Goal: Check status

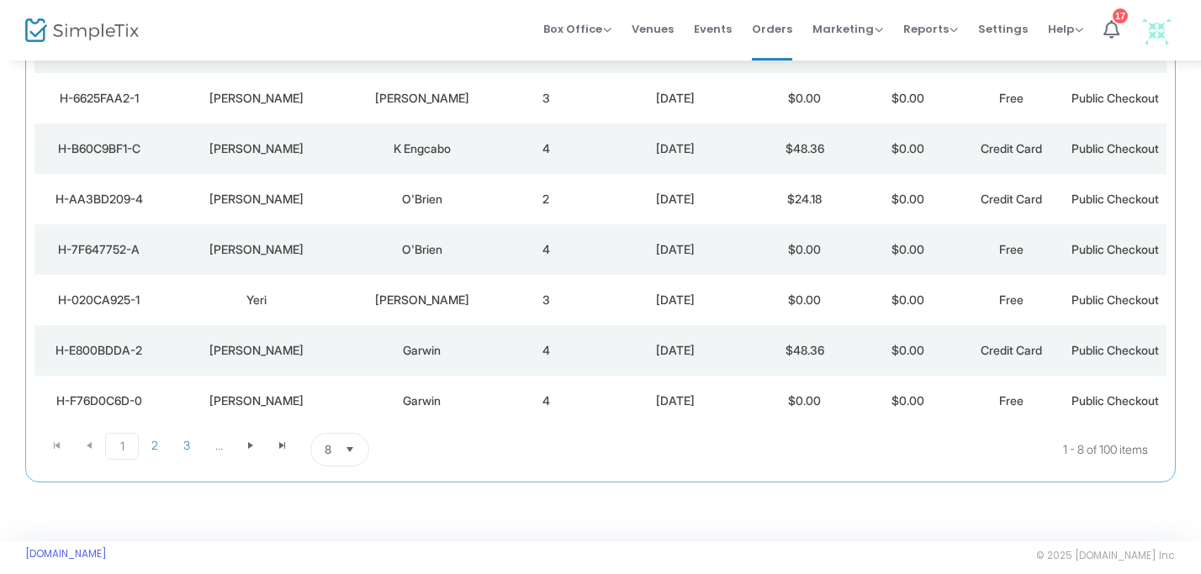
scroll to position [267, 0]
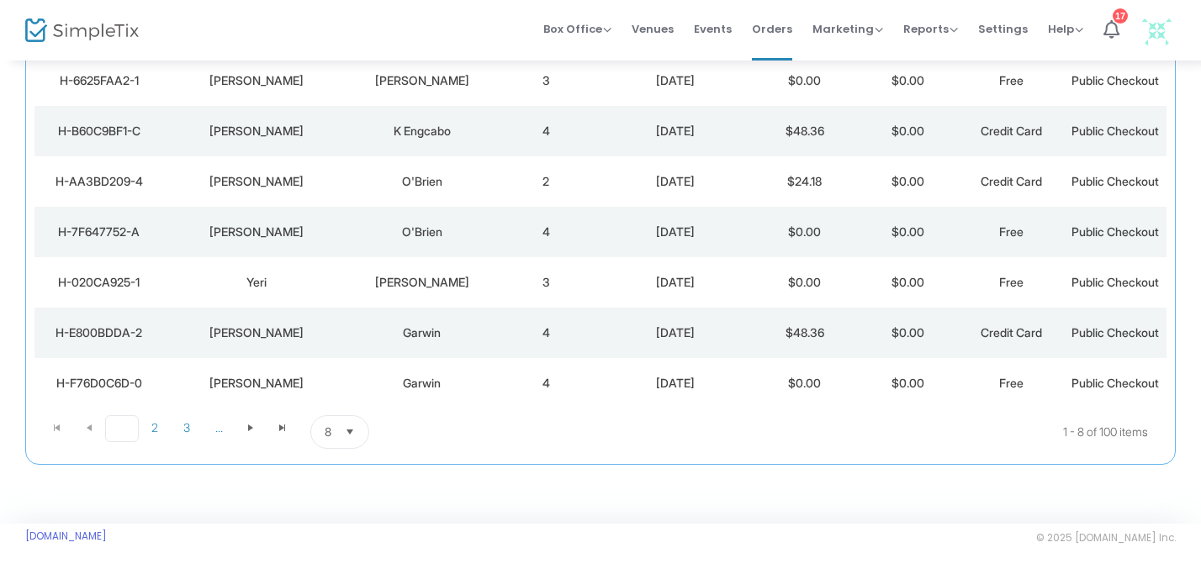
click at [122, 432] on span "1" at bounding box center [122, 429] width 34 height 27
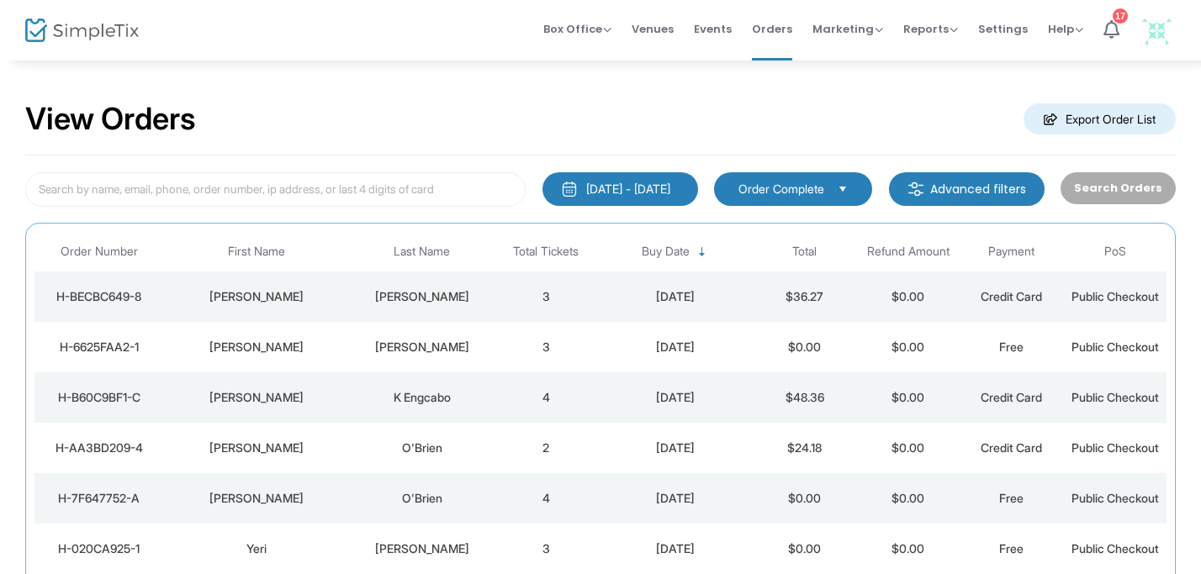
scroll to position [267, 0]
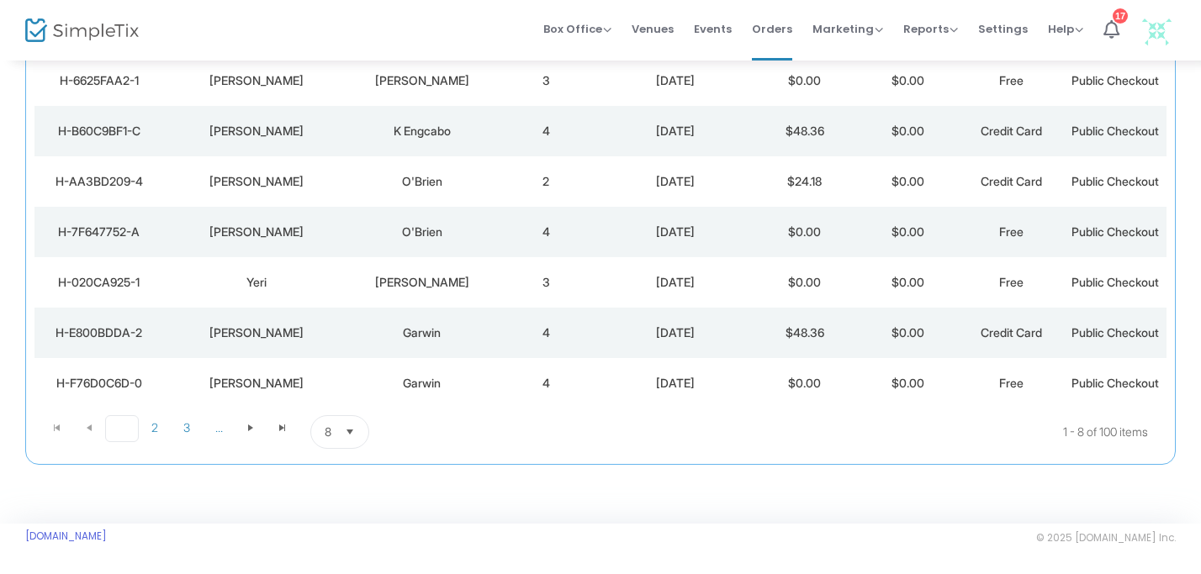
click at [125, 431] on span "1" at bounding box center [122, 429] width 34 height 27
